Goal: Task Accomplishment & Management: Manage account settings

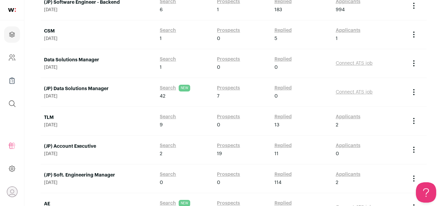
scroll to position [241, 0]
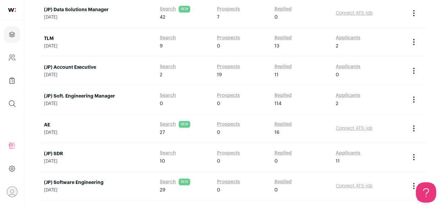
click at [97, 94] on link "(JP) Soft. Engineering Manager" at bounding box center [98, 96] width 109 height 7
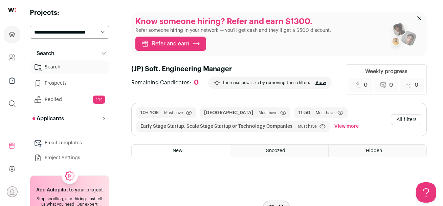
click at [404, 119] on button "All filters" at bounding box center [406, 119] width 31 height 11
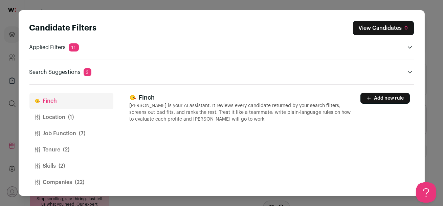
click at [67, 118] on button "Location (1)" at bounding box center [71, 117] width 84 height 16
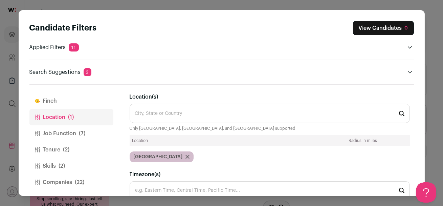
click at [75, 133] on button "Job Function (7)" at bounding box center [71, 133] width 84 height 16
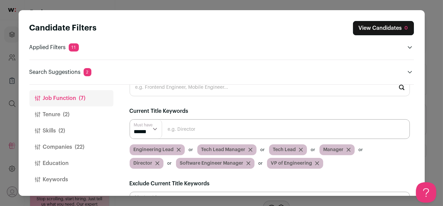
scroll to position [25, 0]
click at [71, 147] on button "Companies (22)" at bounding box center [71, 147] width 84 height 16
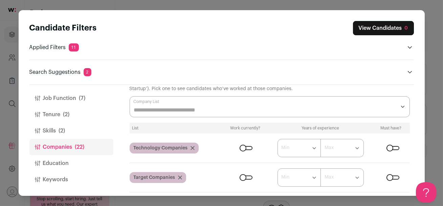
click at [249, 148] on div "Close modal via background" at bounding box center [246, 148] width 13 height 4
click at [247, 177] on div "Close modal via background" at bounding box center [246, 177] width 13 height 4
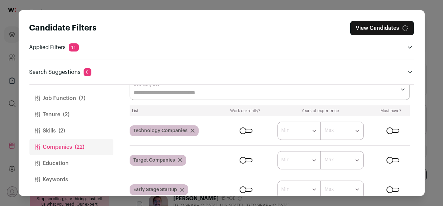
scroll to position [45, 0]
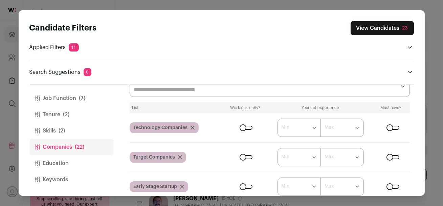
click at [394, 126] on div "Close modal via background" at bounding box center [393, 128] width 13 height 4
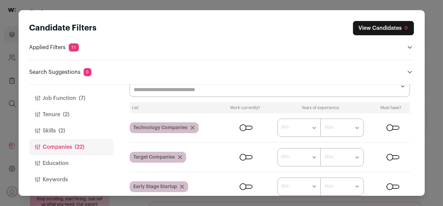
scroll to position [71, 0]
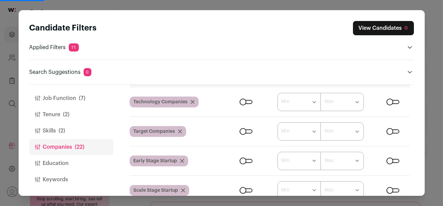
click at [246, 161] on div "Close modal via background" at bounding box center [246, 161] width 13 height 4
click at [249, 189] on div "Close modal via background" at bounding box center [246, 190] width 13 height 4
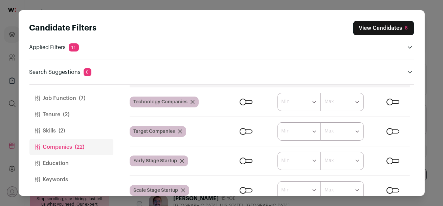
click at [396, 161] on div "Close modal via background" at bounding box center [393, 161] width 13 height 4
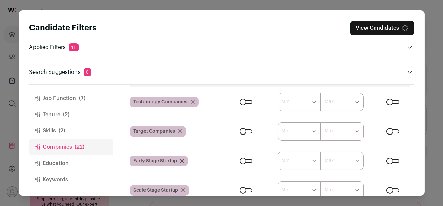
click at [393, 189] on div "Close modal via background" at bounding box center [393, 190] width 13 height 4
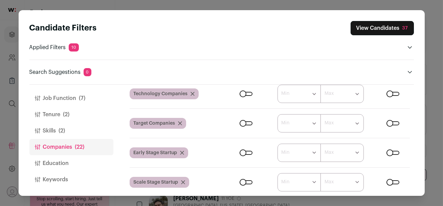
scroll to position [64, 0]
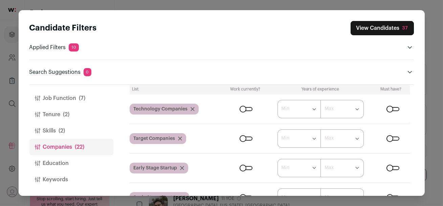
click at [390, 109] on div "Close modal via background" at bounding box center [393, 109] width 13 height 4
click at [390, 139] on div "Close modal via background" at bounding box center [393, 138] width 13 height 4
click at [391, 169] on div "Close modal via background" at bounding box center [393, 168] width 13 height 4
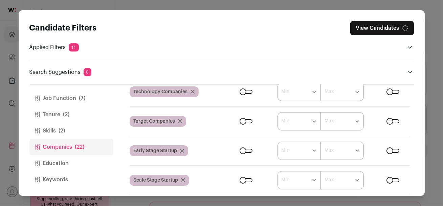
scroll to position [90, 0]
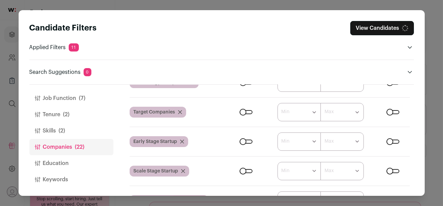
click at [390, 169] on div "Close modal via background" at bounding box center [393, 171] width 13 height 4
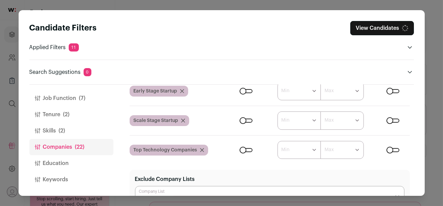
click at [389, 148] on div "Close modal via background" at bounding box center [393, 150] width 13 height 4
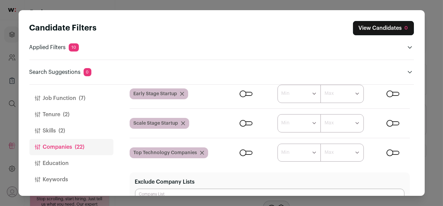
click at [244, 151] on div "Close modal via background" at bounding box center [246, 153] width 13 height 4
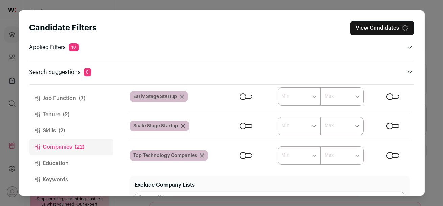
click at [244, 121] on form "****** ******* ******* ******* ******* ******* ******* ******* ******* ********…" at bounding box center [317, 126] width 185 height 18
click at [243, 125] on div "Close modal via background" at bounding box center [246, 126] width 13 height 4
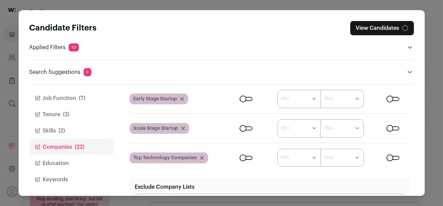
click at [242, 92] on form "****** ******* ******* ******* ******* ******* ******* ******* ******* ********…" at bounding box center [317, 99] width 185 height 18
click at [242, 99] on div "Close modal via background" at bounding box center [246, 99] width 13 height 4
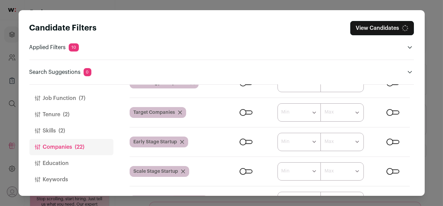
scroll to position [89, 0]
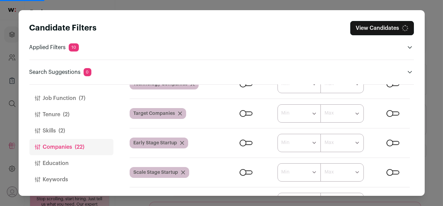
click at [242, 113] on div "Close modal via background" at bounding box center [246, 113] width 13 height 4
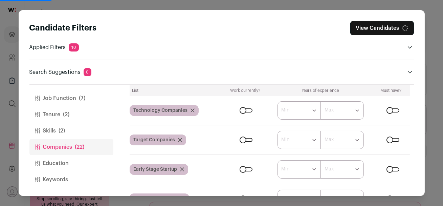
scroll to position [63, 0]
click at [243, 110] on div "Close modal via background" at bounding box center [246, 110] width 13 height 4
click at [246, 110] on div "Close modal via background" at bounding box center [246, 110] width 13 height 4
click at [394, 112] on div "Close modal via background" at bounding box center [393, 110] width 13 height 4
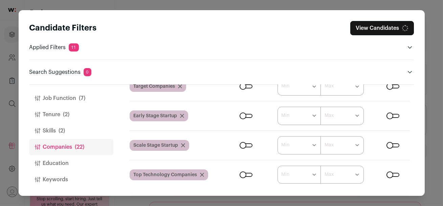
scroll to position [121, 0]
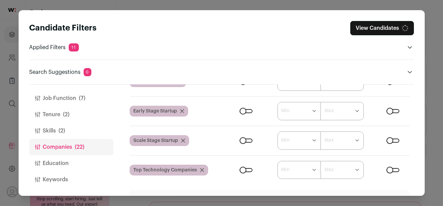
click at [247, 139] on div "Close modal via background" at bounding box center [246, 140] width 13 height 4
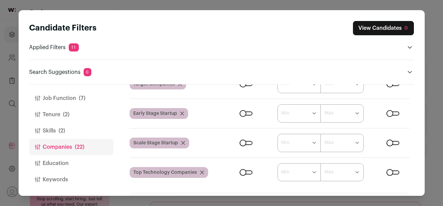
click at [394, 142] on div "Close modal via background" at bounding box center [393, 143] width 13 height 4
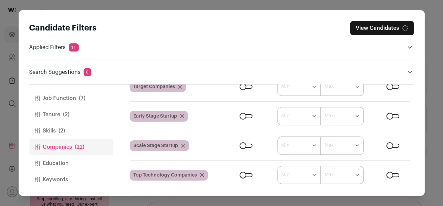
click at [244, 176] on div "Close modal via background" at bounding box center [246, 175] width 13 height 4
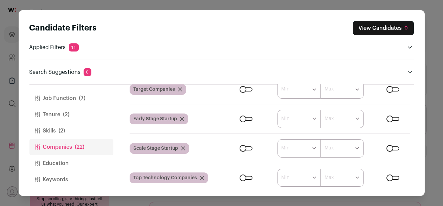
click at [394, 176] on div "Close modal via background" at bounding box center [393, 178] width 13 height 4
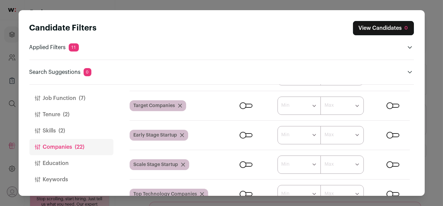
scroll to position [96, 0]
click at [395, 107] on div "Close modal via background" at bounding box center [393, 106] width 13 height 4
click at [247, 135] on div "Close modal via background" at bounding box center [246, 135] width 13 height 4
click at [393, 136] on div "Close modal via background" at bounding box center [393, 135] width 13 height 4
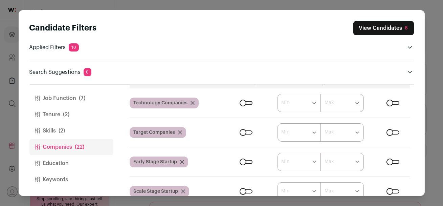
scroll to position [68, 0]
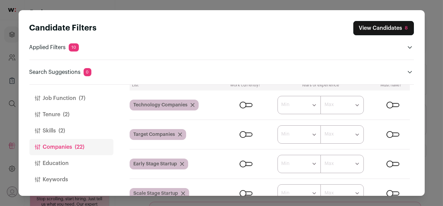
click at [390, 105] on div "Close modal via background" at bounding box center [393, 105] width 13 height 4
click at [243, 105] on div "Close modal via background" at bounding box center [246, 105] width 13 height 4
click at [245, 105] on div "Close modal via background" at bounding box center [246, 105] width 13 height 4
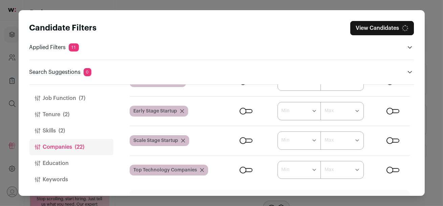
scroll to position [125, 0]
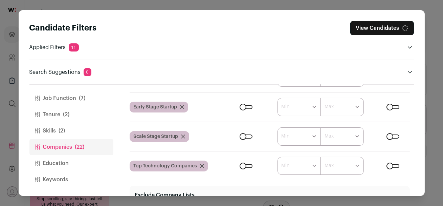
click at [393, 136] on div "Close modal via background" at bounding box center [393, 136] width 13 height 4
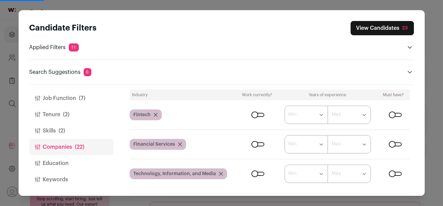
scroll to position [323, 0]
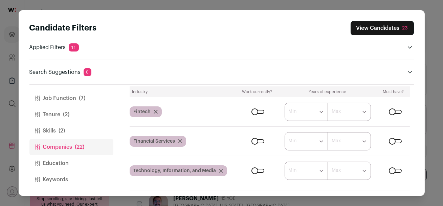
click at [261, 140] on div "Close modal via background" at bounding box center [258, 141] width 13 height 4
click at [397, 140] on div "Close modal via background" at bounding box center [395, 141] width 13 height 4
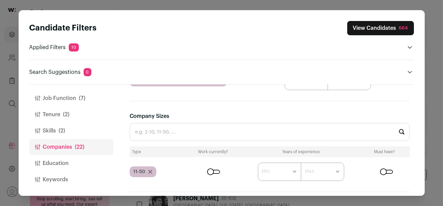
scroll to position [421, 0]
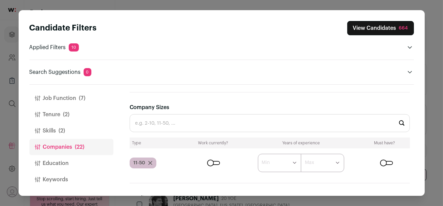
click at [151, 162] on icon "Close modal via background" at bounding box center [150, 163] width 4 height 4
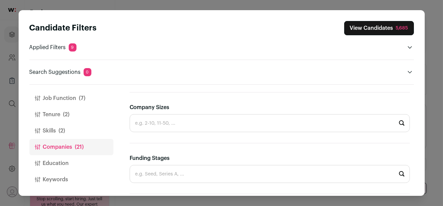
click at [205, 122] on input "Company Sizes" at bounding box center [270, 123] width 280 height 18
click at [195, 174] on li "51-200" at bounding box center [270, 177] width 280 height 18
type input "51-200"
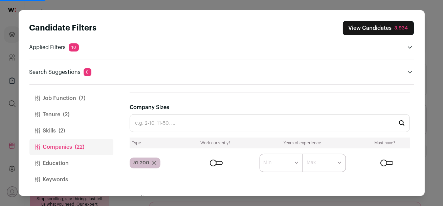
click at [214, 161] on div "Close modal via background" at bounding box center [216, 163] width 13 height 4
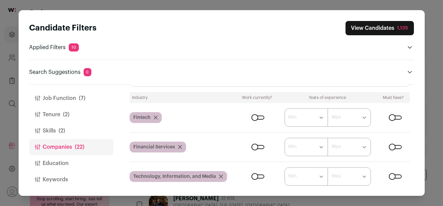
scroll to position [317, 0]
click at [391, 117] on div "Close modal via background" at bounding box center [395, 118] width 13 height 4
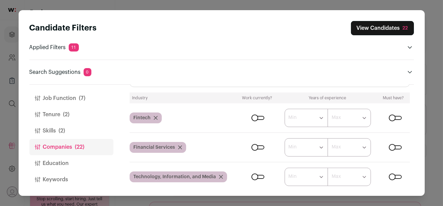
click at [396, 116] on div "Close modal via background" at bounding box center [395, 118] width 13 height 4
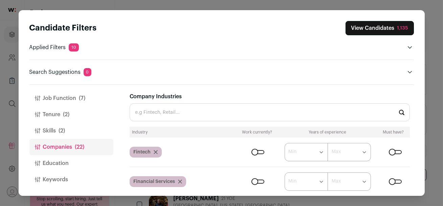
scroll to position [283, 0]
click at [226, 117] on input "Company Industries" at bounding box center [270, 112] width 280 height 18
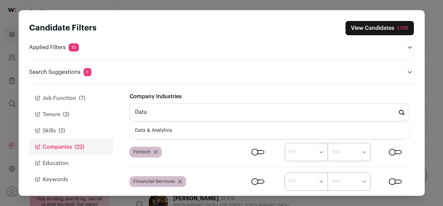
click at [212, 131] on li "Data & Analytics" at bounding box center [270, 131] width 280 height 18
type input "Data & Analytics"
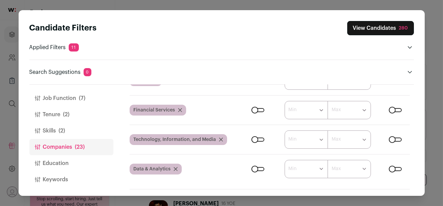
scroll to position [355, 0]
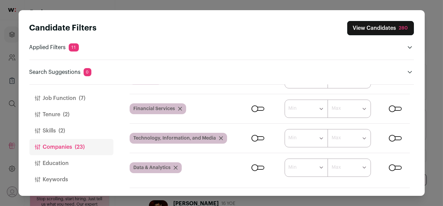
click at [254, 167] on div "Close modal via background" at bounding box center [258, 168] width 13 height 4
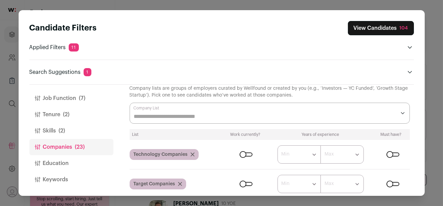
scroll to position [0, 0]
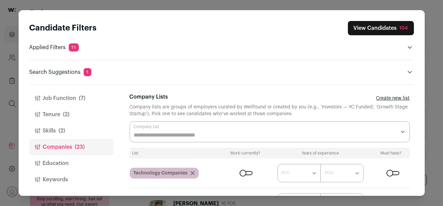
click at [364, 30] on button "View Candidates 104" at bounding box center [381, 28] width 66 height 14
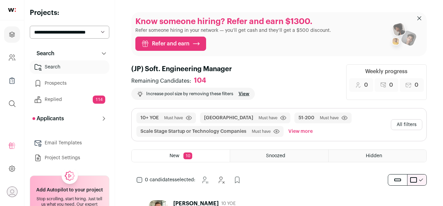
scroll to position [65, 0]
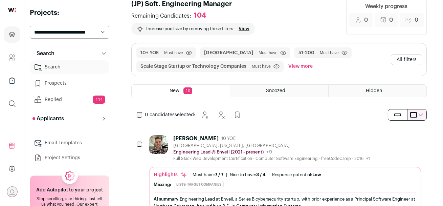
click at [262, 140] on div "[PERSON_NAME] 10 YOE" at bounding box center [271, 138] width 197 height 7
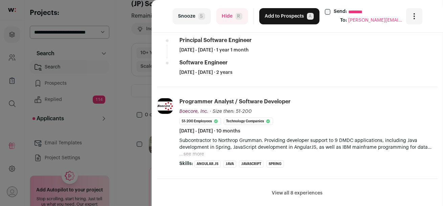
scroll to position [316, 0]
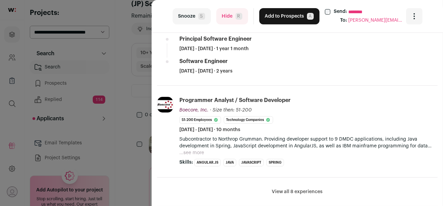
click at [196, 152] on button "...see more" at bounding box center [191, 152] width 25 height 7
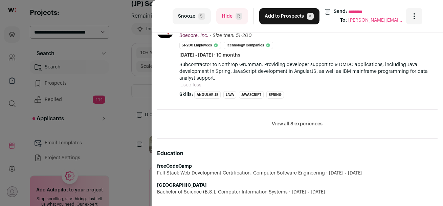
scroll to position [399, 0]
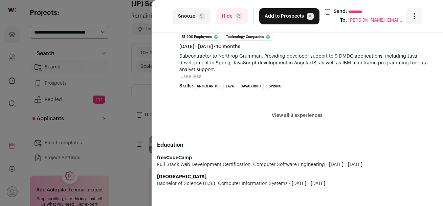
click at [288, 115] on button "View all 8 experiences" at bounding box center [297, 115] width 51 height 7
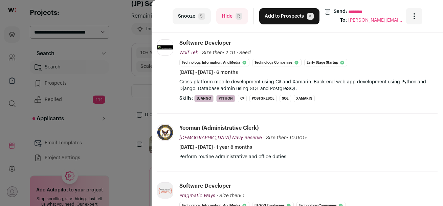
scroll to position [280, 0]
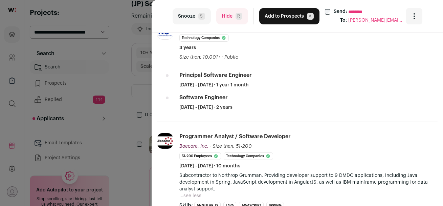
click at [225, 18] on button "Hide R" at bounding box center [232, 16] width 32 height 16
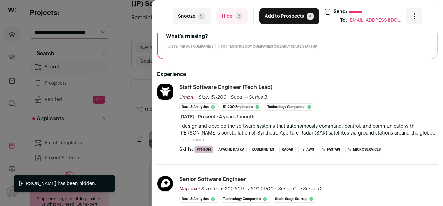
scroll to position [91, 0]
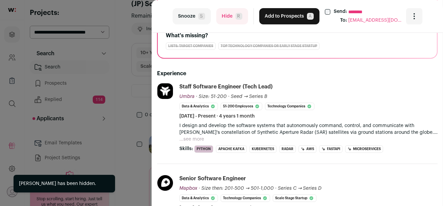
click at [195, 136] on button "...see more" at bounding box center [191, 139] width 25 height 7
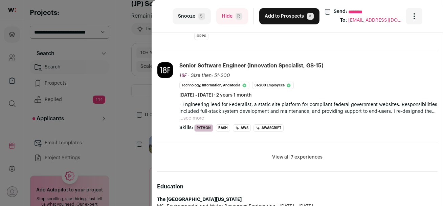
scroll to position [318, 0]
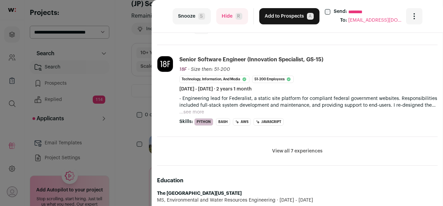
click at [286, 151] on button "View all 7 experiences" at bounding box center [297, 151] width 50 height 7
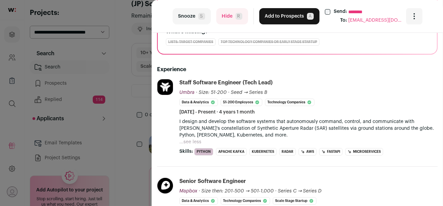
scroll to position [84, 0]
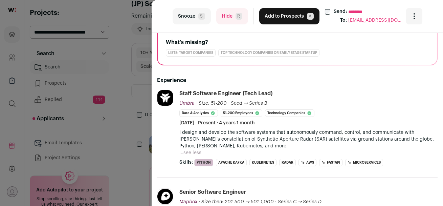
click at [192, 151] on button "...see less" at bounding box center [190, 152] width 22 height 7
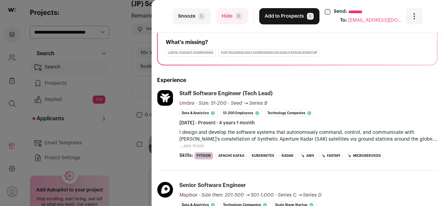
click at [193, 143] on button "...see more" at bounding box center [191, 146] width 25 height 7
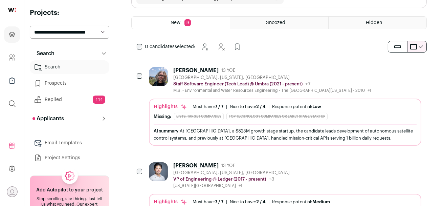
scroll to position [173, 0]
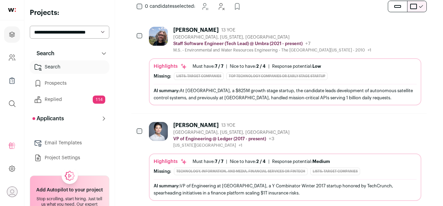
click at [290, 28] on div "[PERSON_NAME] 13 YOE" at bounding box center [272, 30] width 198 height 7
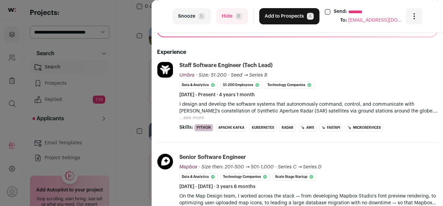
scroll to position [0, 0]
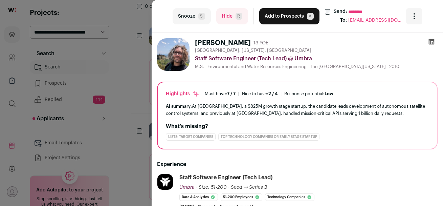
drag, startPoint x: 250, startPoint y: 85, endPoint x: 196, endPoint y: 40, distance: 70.2
copy div "[PERSON_NAME] 13 YOE [GEOGRAPHIC_DATA], [US_STATE], [GEOGRAPHIC_DATA] Staff Sof…"
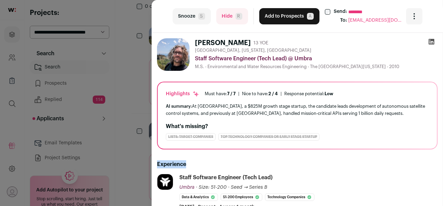
click at [431, 43] on icon at bounding box center [432, 42] width 6 height 6
click at [285, 19] on button "Add to Prospects A" at bounding box center [289, 16] width 60 height 16
click at [57, 85] on div "last Snooze S Hide R Add to Prospects A Send: ******** To: [EMAIL_ADDRESS][DOMA…" at bounding box center [221, 103] width 443 height 206
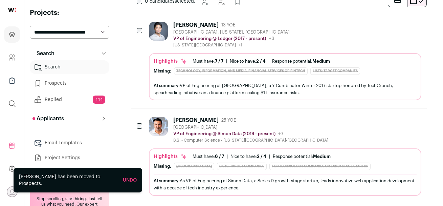
scroll to position [168, 0]
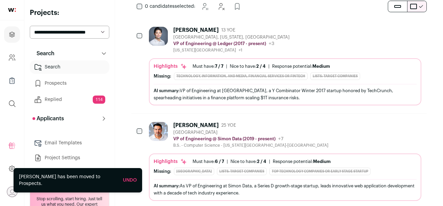
click at [57, 85] on link "Prospects" at bounding box center [70, 84] width 80 height 14
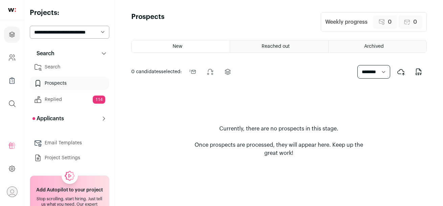
click at [79, 82] on link "Prospects" at bounding box center [70, 84] width 80 height 14
click at [66, 66] on link "Search" at bounding box center [70, 67] width 80 height 14
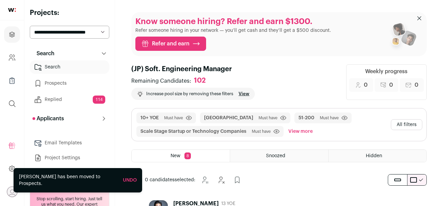
click at [63, 85] on link "Prospects" at bounding box center [70, 84] width 80 height 14
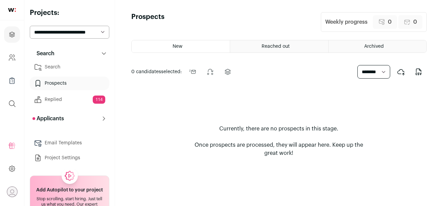
click at [55, 68] on link "Search" at bounding box center [70, 67] width 80 height 14
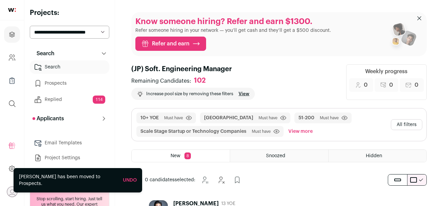
click at [370, 155] on span "Hidden" at bounding box center [374, 155] width 16 height 5
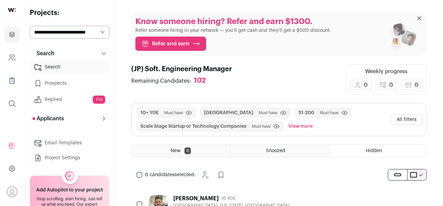
click at [252, 152] on div "Snoozed" at bounding box center [279, 151] width 98 height 12
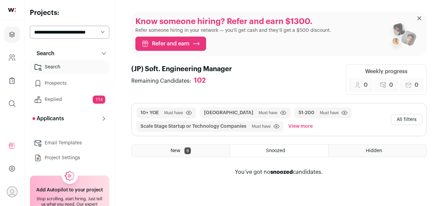
click at [209, 151] on div "New 8" at bounding box center [181, 151] width 98 height 12
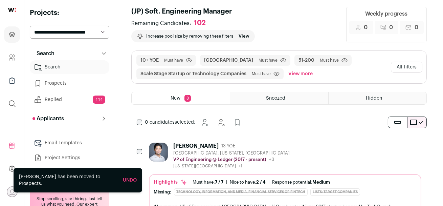
scroll to position [13, 0]
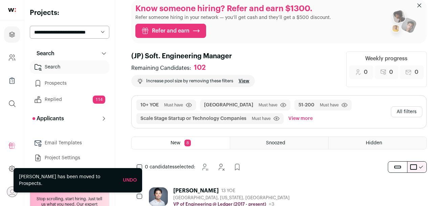
click at [368, 142] on span "Hidden" at bounding box center [374, 142] width 16 height 5
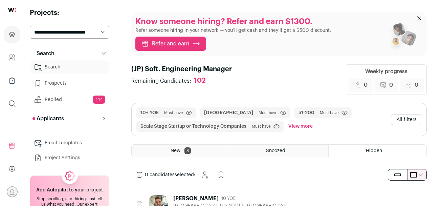
click at [63, 83] on link "Prospects" at bounding box center [70, 84] width 80 height 14
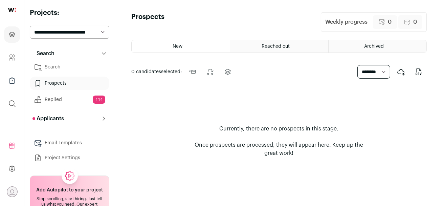
click at [290, 46] on div "Reached out" at bounding box center [279, 46] width 98 height 12
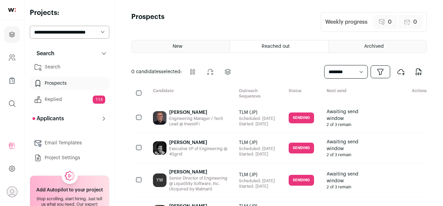
click at [355, 45] on div "Archived" at bounding box center [378, 46] width 98 height 12
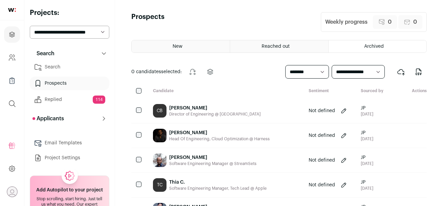
click at [64, 67] on link "Search" at bounding box center [70, 67] width 80 height 14
